Goal: Transaction & Acquisition: Download file/media

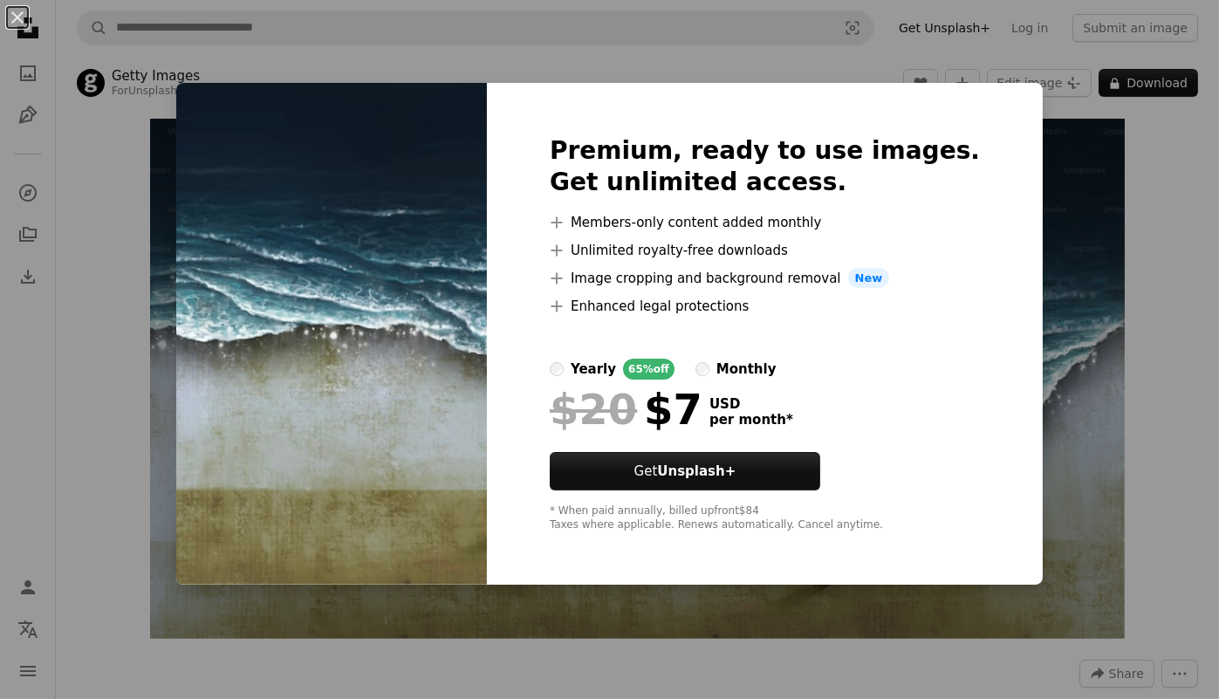
click at [1027, 31] on div "An X shape Premium, ready to use images. Get unlimited access. A plus sign Memb…" at bounding box center [609, 349] width 1219 height 699
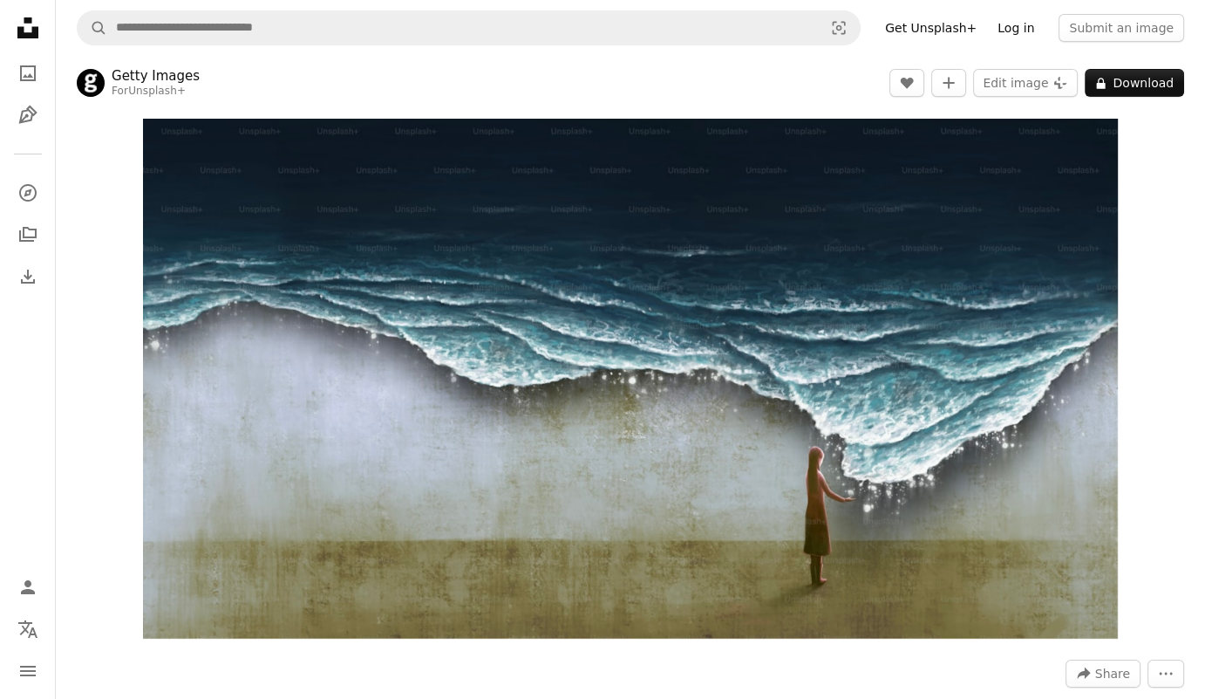
click at [1023, 31] on link "Log in" at bounding box center [1016, 28] width 58 height 28
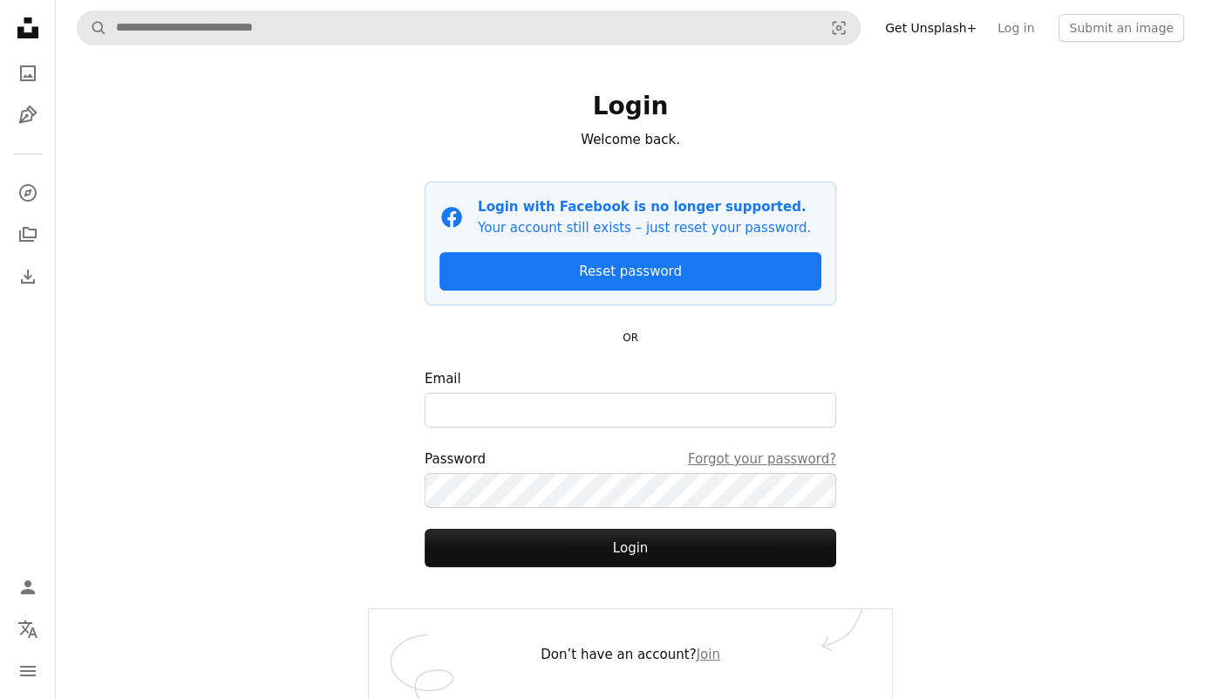
scroll to position [6, 0]
